Goal: Task Accomplishment & Management: Manage account settings

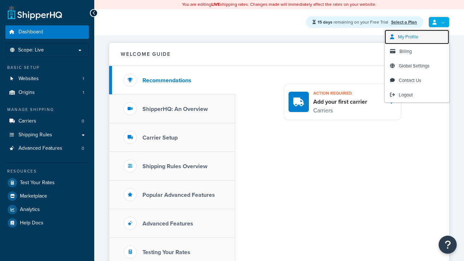
click at [417, 37] on span "My Profile" at bounding box center [408, 36] width 20 height 7
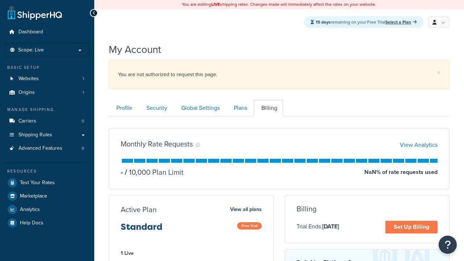
scroll to position [117, 0]
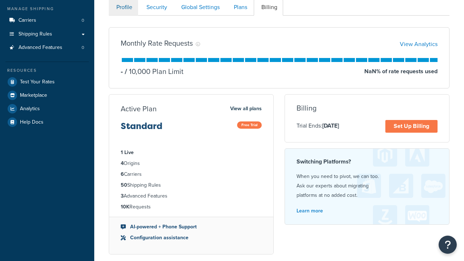
click at [123, 8] on link "Profile" at bounding box center [123, 7] width 29 height 16
